Goal: Information Seeking & Learning: Learn about a topic

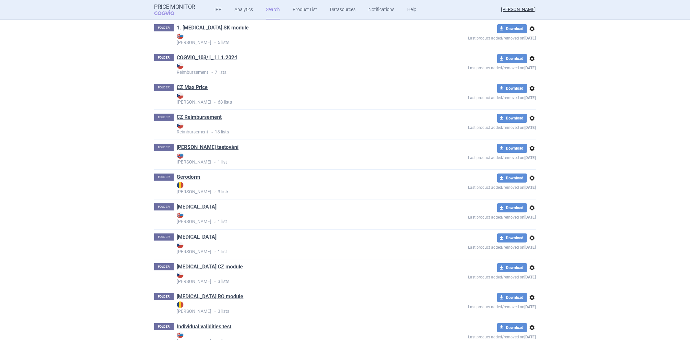
scroll to position [1084, 0]
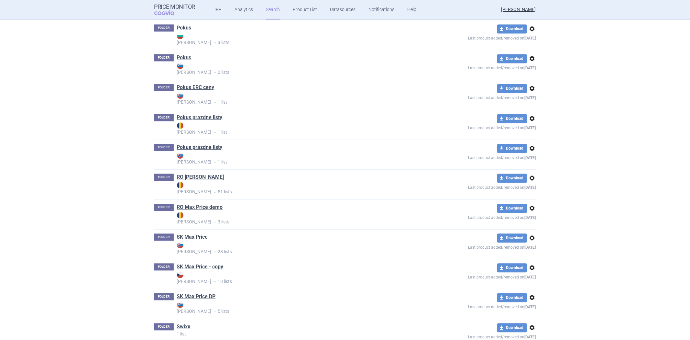
click at [190, 181] on link "RO [PERSON_NAME]" at bounding box center [200, 176] width 47 height 7
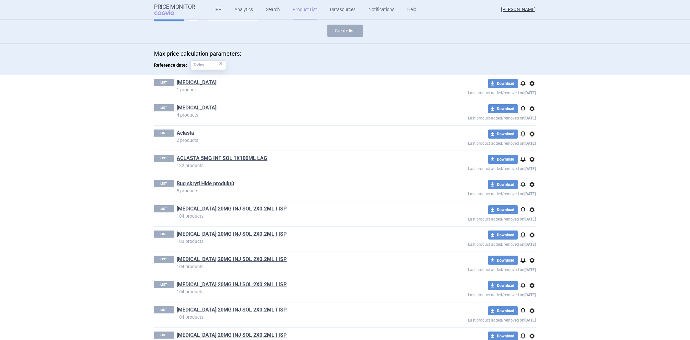
scroll to position [108, 0]
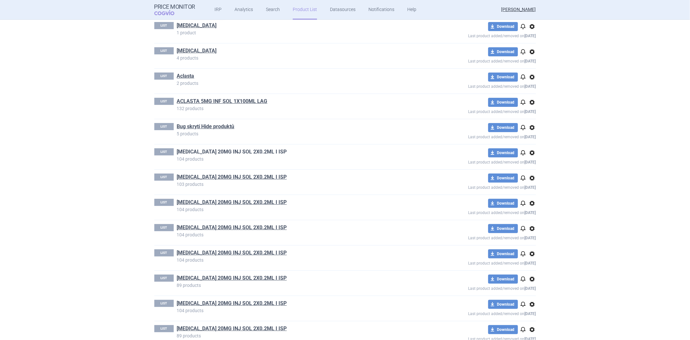
click at [234, 150] on link "[MEDICAL_DATA] 20MG INJ SOL 2X0.2ML I ISP" at bounding box center [232, 151] width 110 height 7
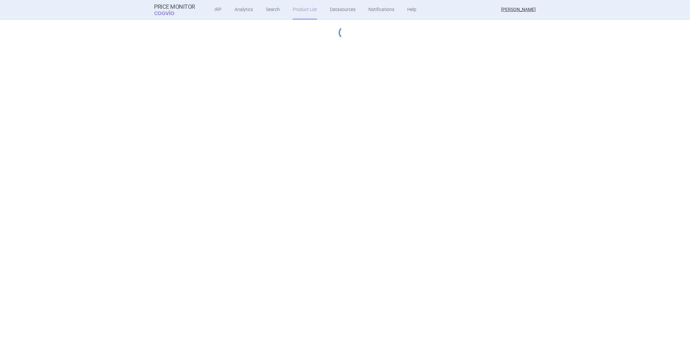
select select "hungary-included"
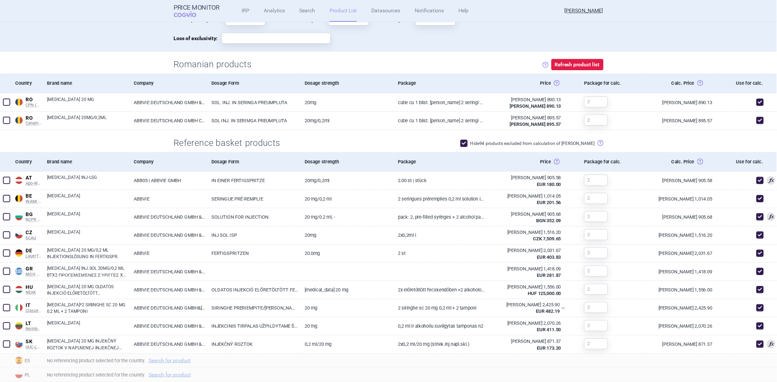
scroll to position [164, 0]
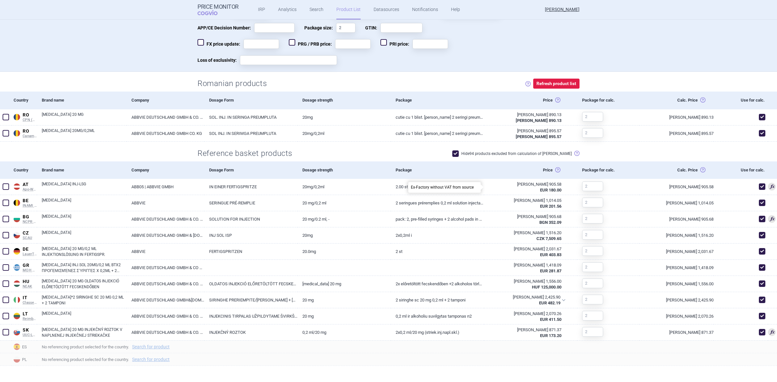
drag, startPoint x: 544, startPoint y: 188, endPoint x: 514, endPoint y: 161, distance: 40.6
click at [514, 162] on div "Price Upper Price: Ex-factory price (either published or calculated) Lower Pric…" at bounding box center [530, 170] width 93 height 17
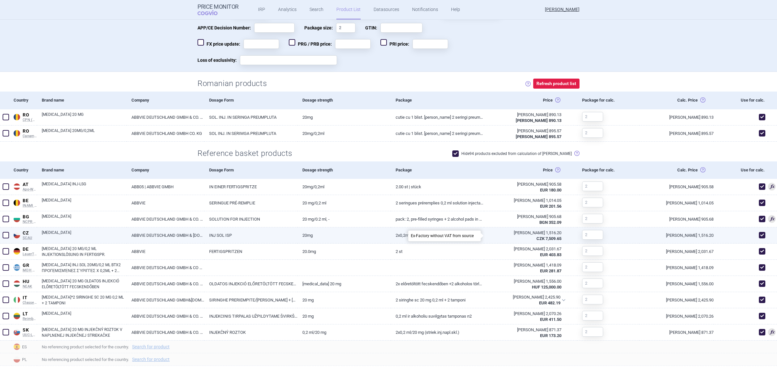
scroll to position [124, 0]
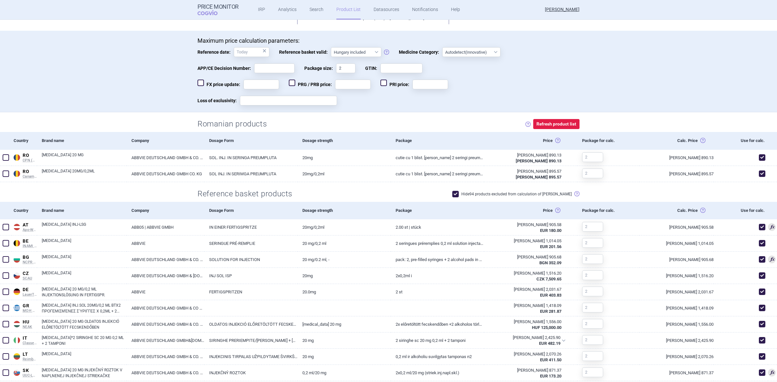
click at [544, 193] on label "Hide 94 products excluded from calculation of [PERSON_NAME]" at bounding box center [511, 194] width 119 height 6
checkbox input "false"
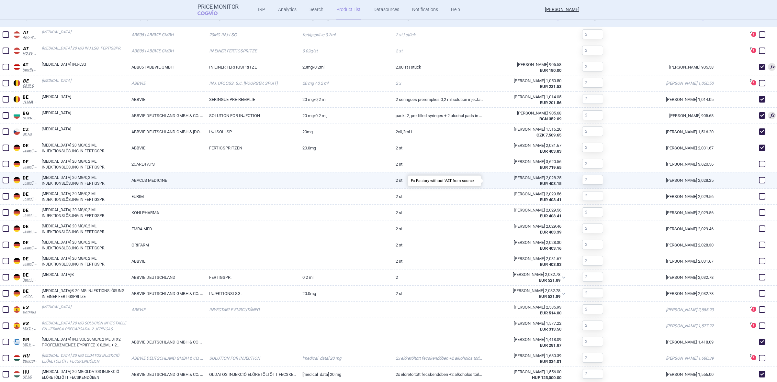
scroll to position [407, 0]
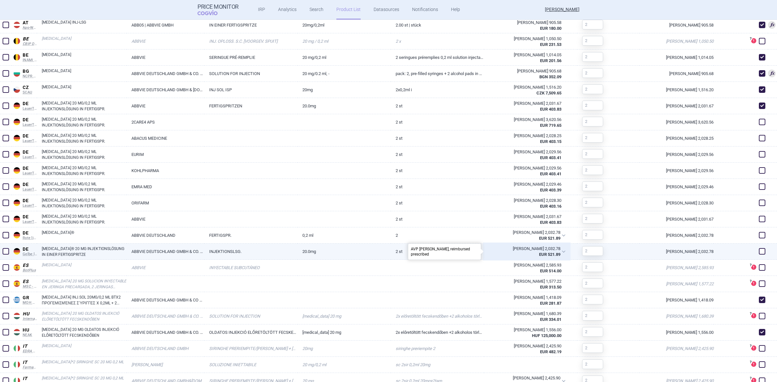
click at [543, 250] on div "[PERSON_NAME] 2,032.78" at bounding box center [524, 249] width 72 height 6
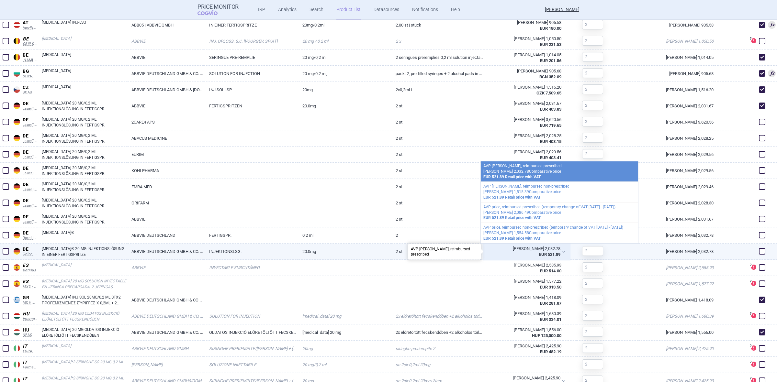
click at [494, 255] on div "EUR 521.89" at bounding box center [524, 255] width 72 height 6
click at [444, 250] on link "2 ST" at bounding box center [437, 252] width 93 height 16
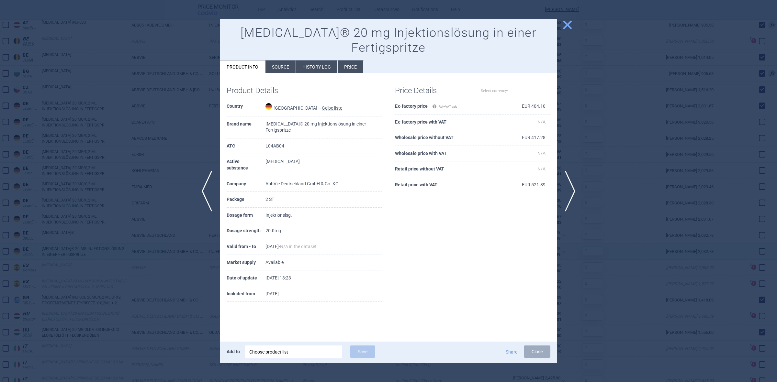
select select "EUR"
click at [561, 26] on button "close" at bounding box center [565, 25] width 16 height 12
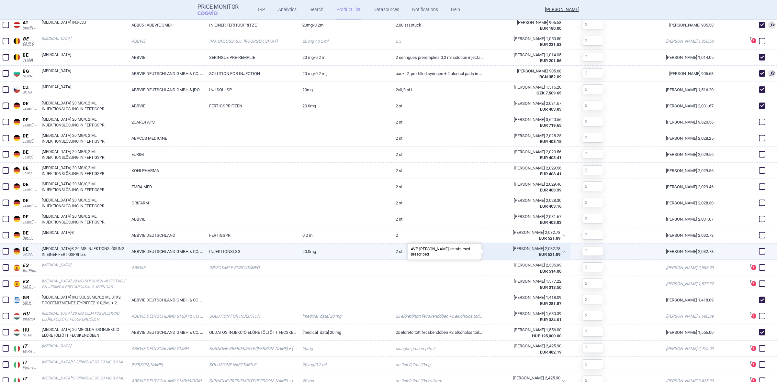
click at [538, 248] on div "[PERSON_NAME] 2,032.78" at bounding box center [524, 249] width 72 height 6
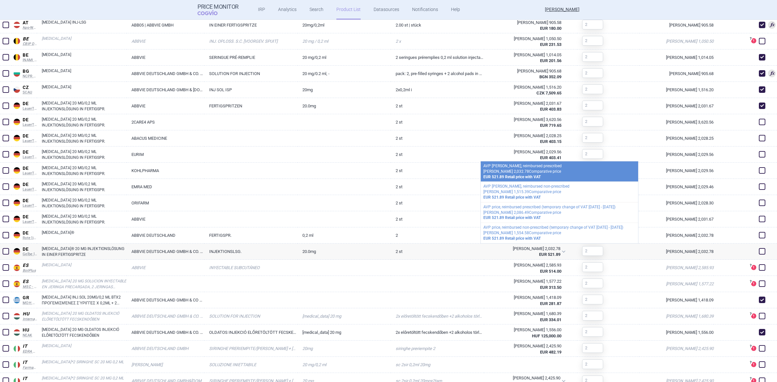
click at [491, 11] on div "Price Monitor COGVIO IRP Analytics Search Product List Datasources Notification…" at bounding box center [388, 9] width 382 height 19
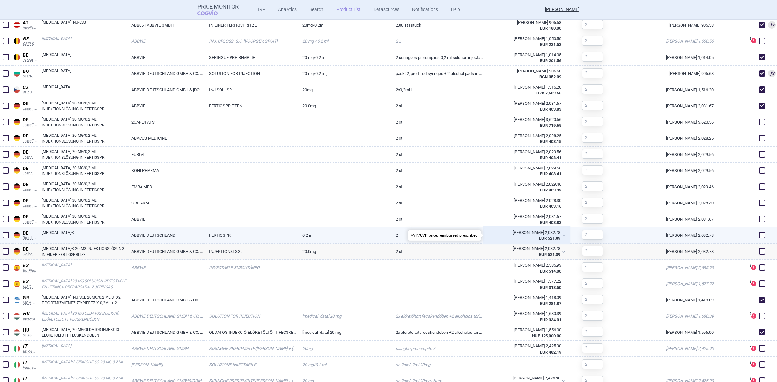
click at [547, 238] on strong "EUR 521.89" at bounding box center [549, 238] width 21 height 5
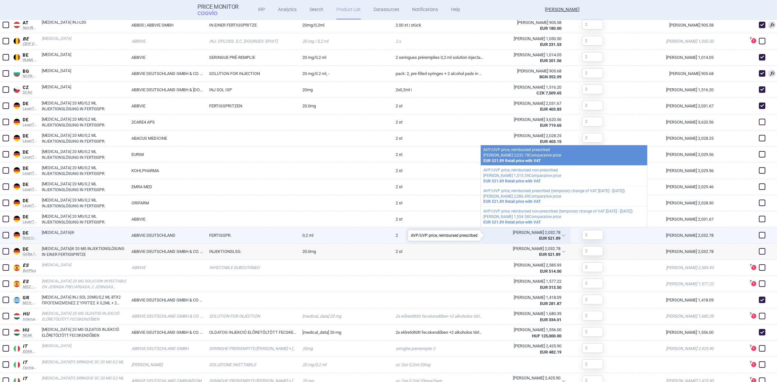
click at [547, 238] on strong "EUR 521.89" at bounding box center [549, 238] width 21 height 5
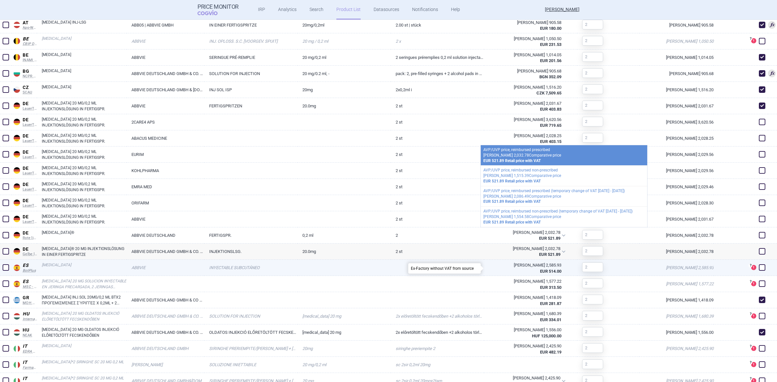
click at [496, 261] on abbr "[PERSON_NAME] 2,585.93 EUR 514.00" at bounding box center [526, 268] width 85 height 17
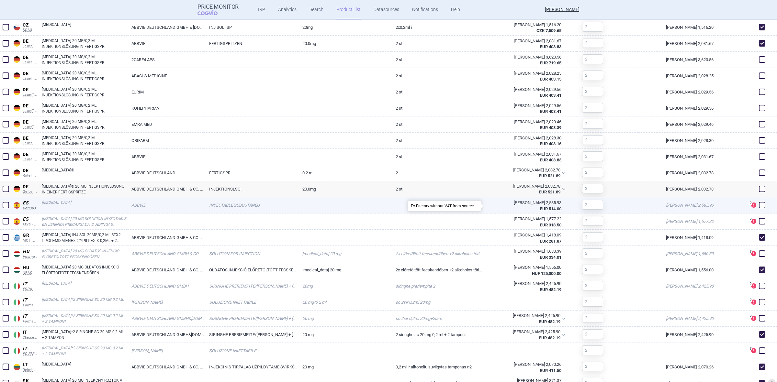
scroll to position [488, 0]
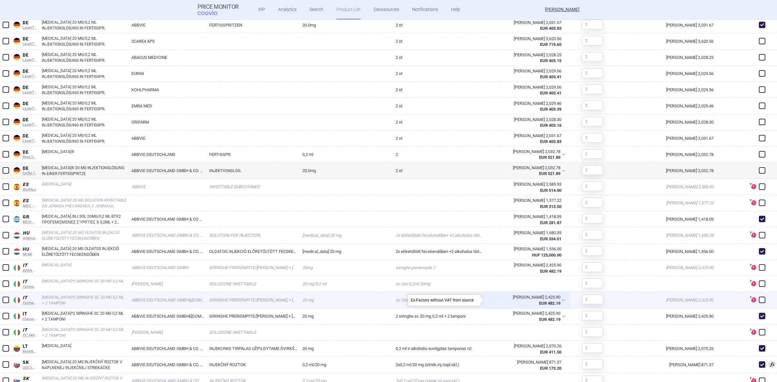
click at [547, 302] on strong "EUR 482.19" at bounding box center [549, 303] width 21 height 5
click at [547, 301] on strong "EUR 482.19" at bounding box center [549, 303] width 21 height 5
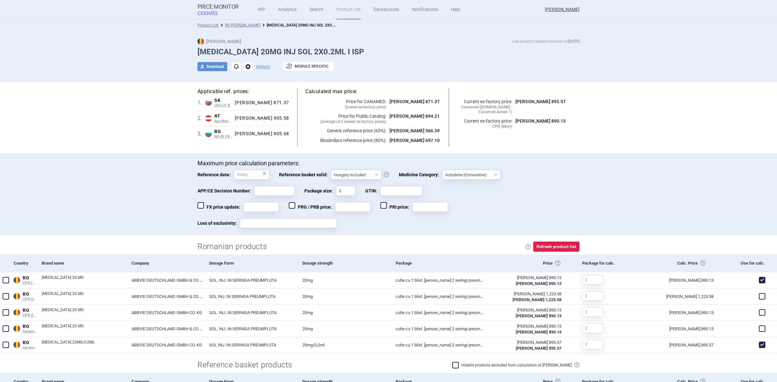
scroll to position [0, 0]
click at [441, 136] on div "Calculated max price: Price for CANAMED: ( lowest ex-factory price ) [PERSON_NA…" at bounding box center [373, 118] width 168 height 59
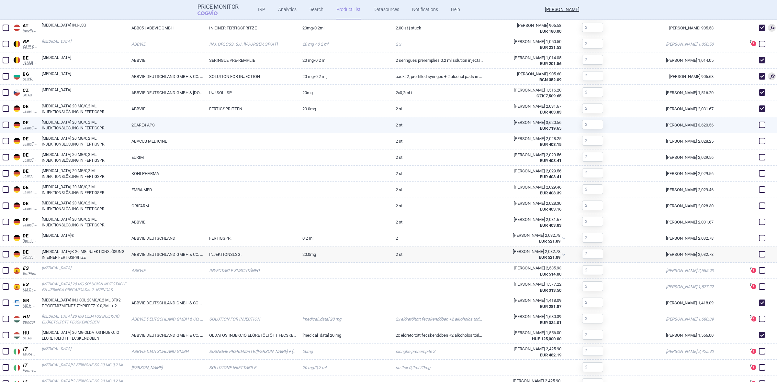
scroll to position [405, 0]
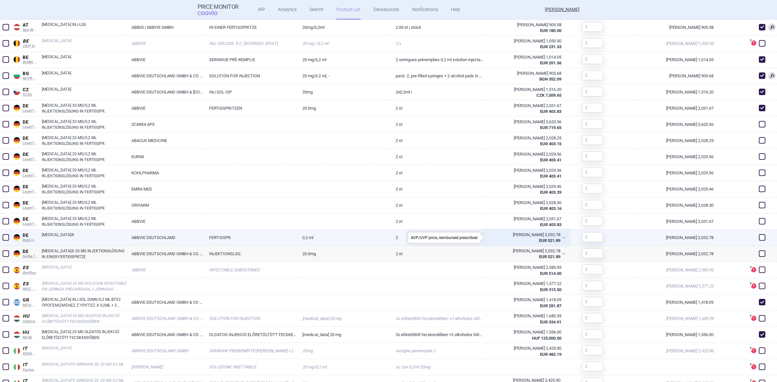
click at [546, 237] on div "[PERSON_NAME] 2,032.78" at bounding box center [524, 235] width 72 height 6
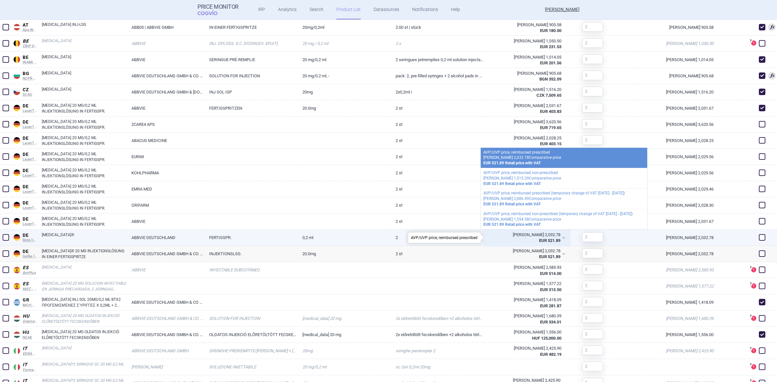
click at [546, 235] on div "[PERSON_NAME] 2,032.78" at bounding box center [524, 235] width 72 height 6
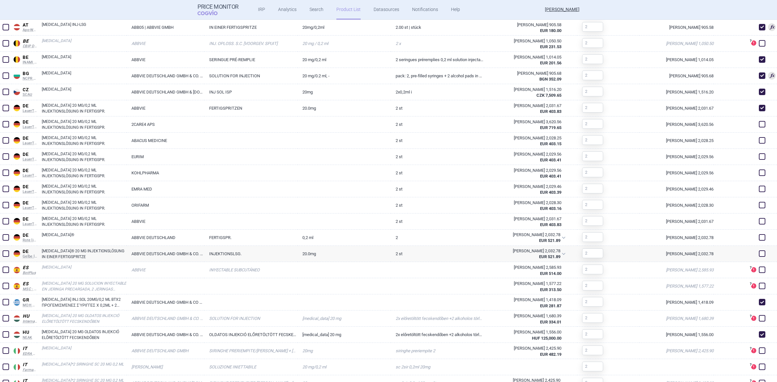
click at [503, 10] on div "Price Monitor COGVIO IRP Analytics Search Product List Datasources Notification…" at bounding box center [388, 9] width 382 height 19
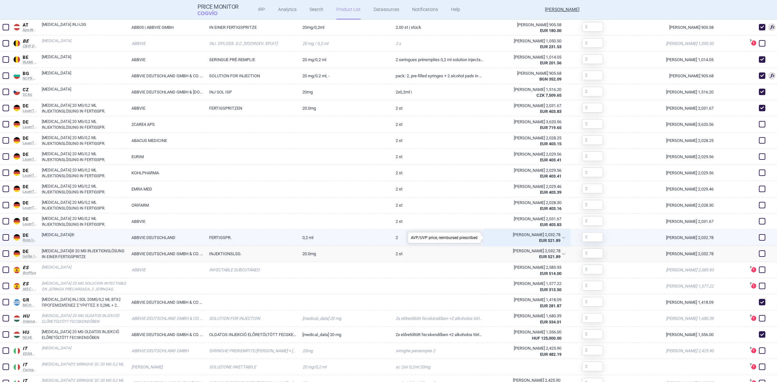
click at [543, 240] on strong "EUR 521.89" at bounding box center [549, 240] width 21 height 5
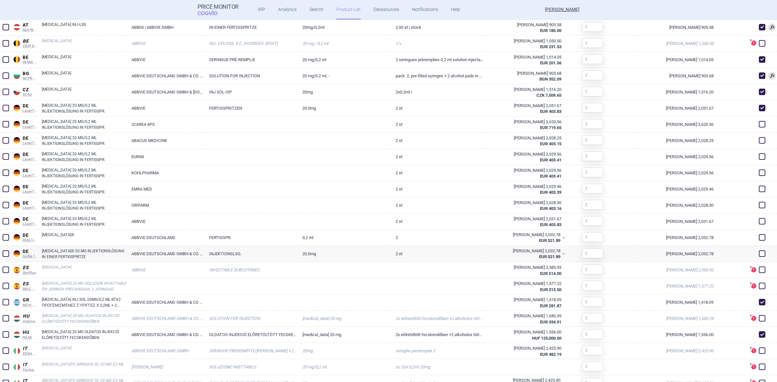
click at [517, 15] on div "Price Monitor COGVIO IRP Analytics Search Product List Datasources Notification…" at bounding box center [388, 9] width 382 height 19
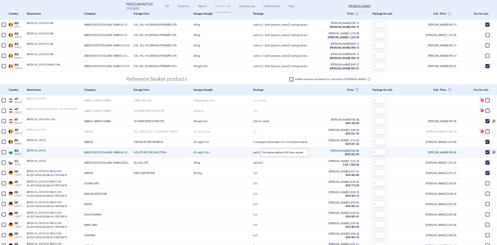
scroll to position [445, 0]
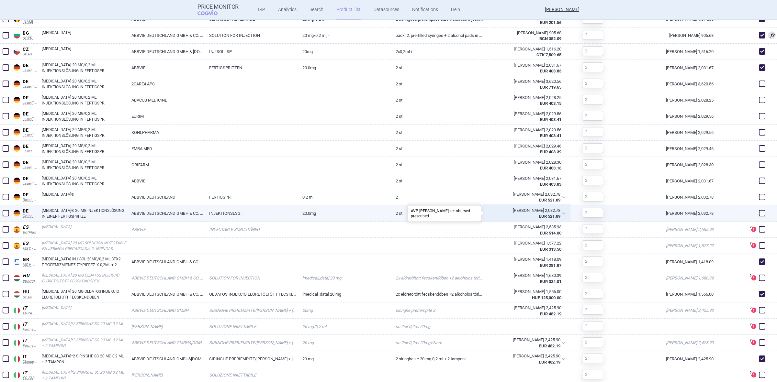
click at [543, 214] on strong "EUR 521.89" at bounding box center [549, 216] width 21 height 5
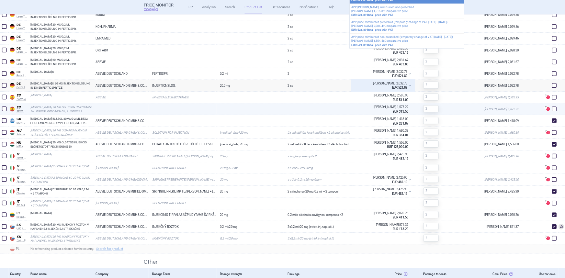
scroll to position [584, 0]
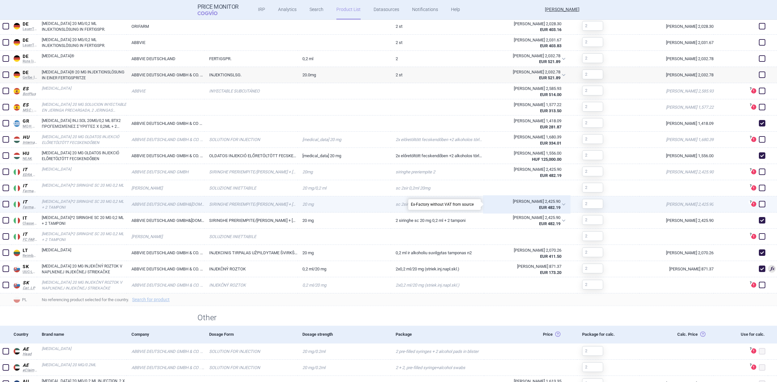
click at [553, 204] on div "[PERSON_NAME] 2,425.90" at bounding box center [524, 202] width 72 height 6
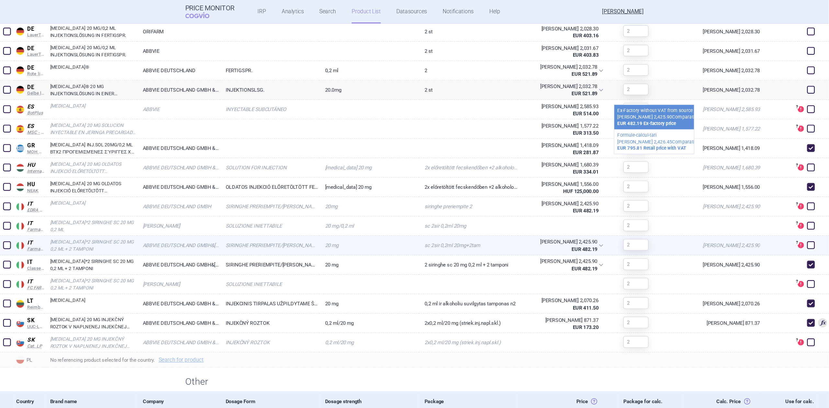
scroll to position [584, 0]
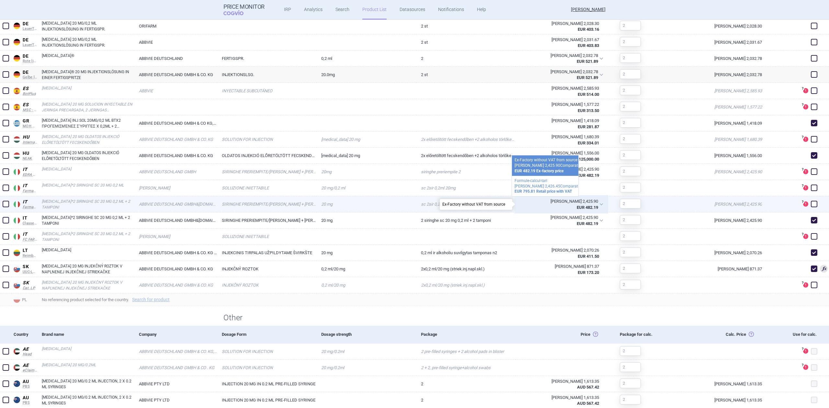
click at [586, 201] on div "[PERSON_NAME] 2,425.90" at bounding box center [559, 201] width 78 height 6
click at [587, 205] on strong "EUR 482.19" at bounding box center [586, 207] width 21 height 5
click at [597, 206] on div "[PERSON_NAME] 2,425.90 EUR 482.19" at bounding box center [561, 204] width 92 height 16
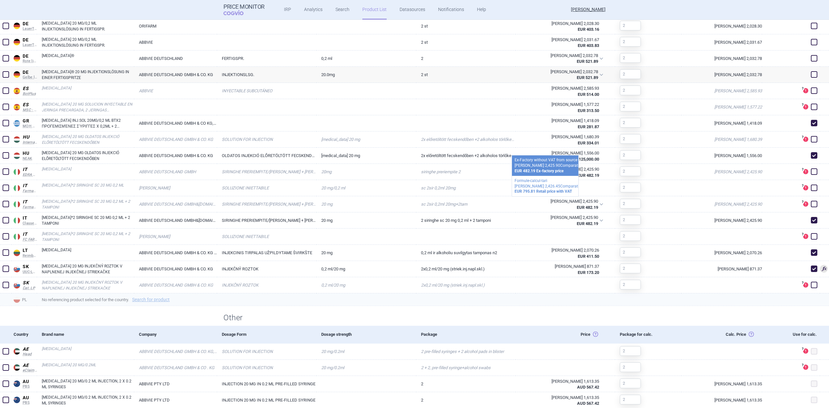
click at [547, 301] on span "No referencing product selected for the country. Search for product" at bounding box center [435, 300] width 787 height 8
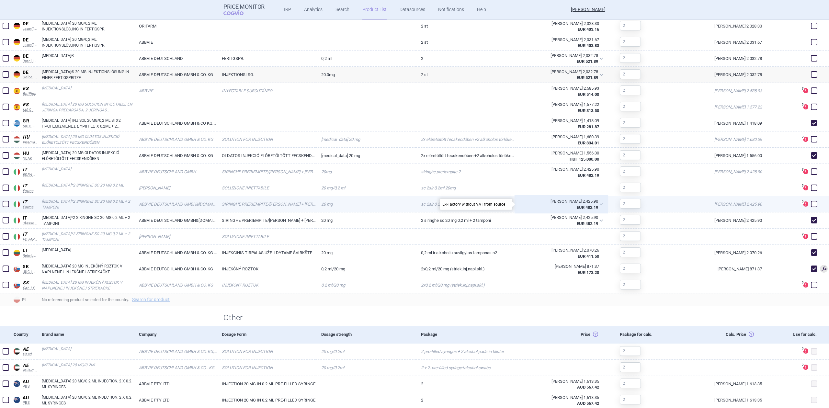
click at [585, 196] on div "[PERSON_NAME] 2,425.90 EUR 482.19" at bounding box center [561, 204] width 92 height 16
